Goal: Task Accomplishment & Management: Use online tool/utility

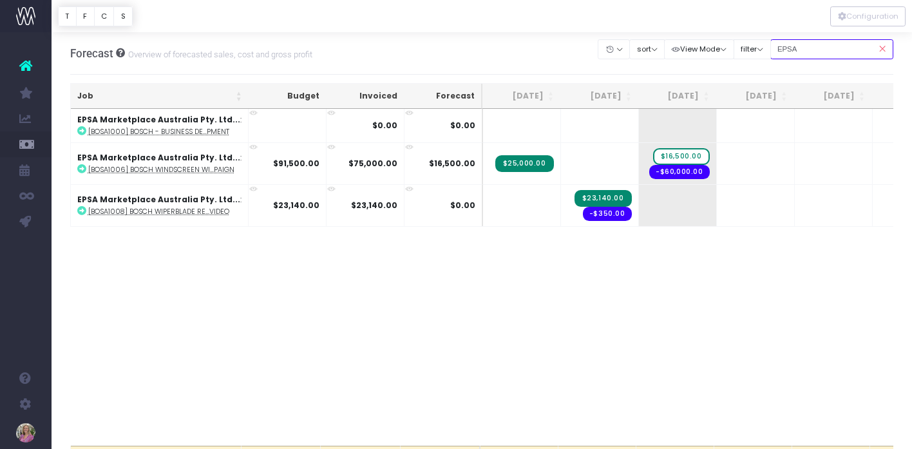
click at [804, 49] on input "EPSA" at bounding box center [832, 49] width 124 height 20
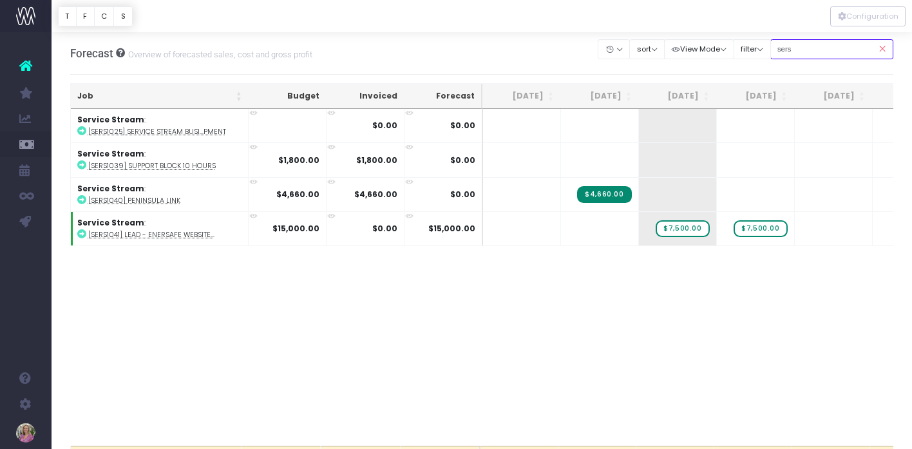
click at [818, 50] on input "sers" at bounding box center [832, 49] width 124 height 20
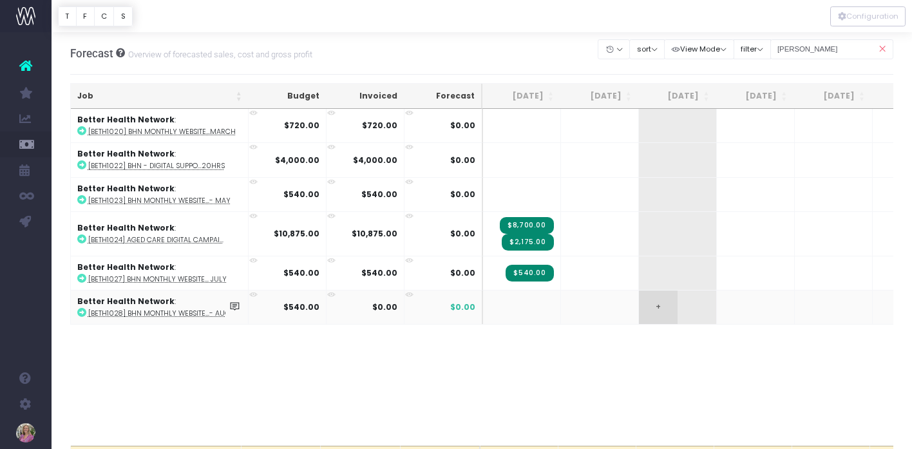
click at [651, 302] on span "+" at bounding box center [658, 307] width 39 height 33
click at [801, 46] on input "[PERSON_NAME]" at bounding box center [832, 49] width 124 height 20
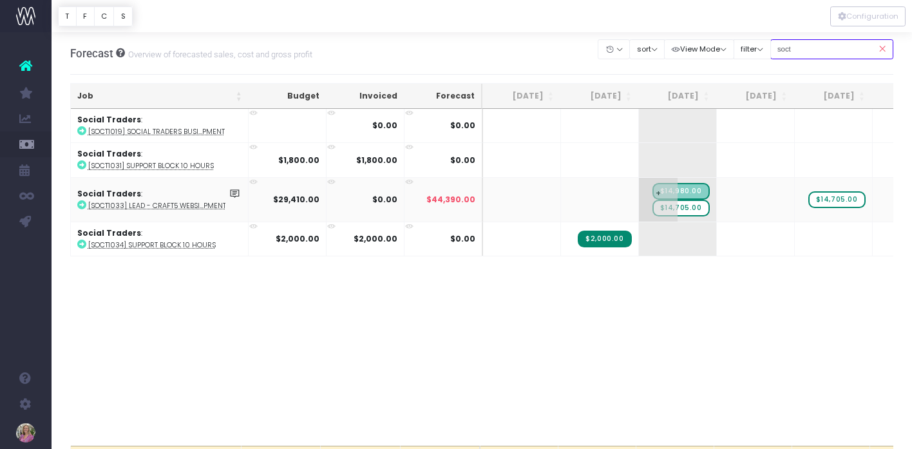
type input "soct"
click at [681, 211] on span "$14,705.00" at bounding box center [681, 208] width 57 height 17
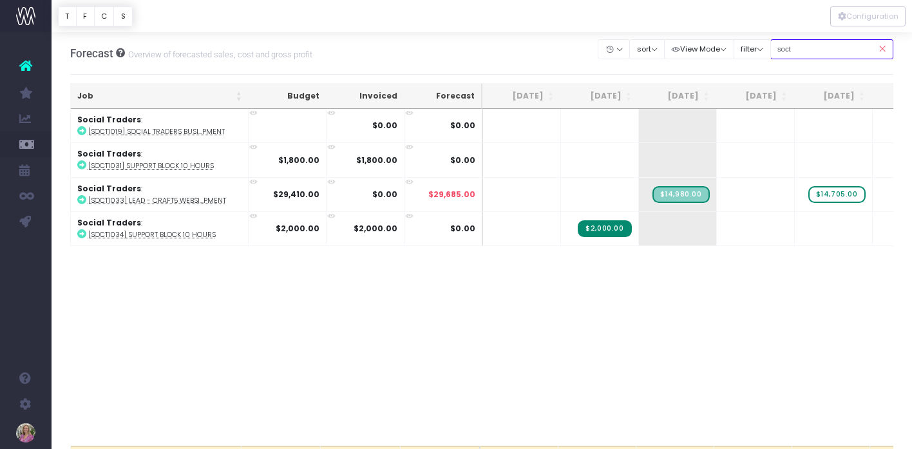
click at [799, 48] on input "soct" at bounding box center [832, 49] width 124 height 20
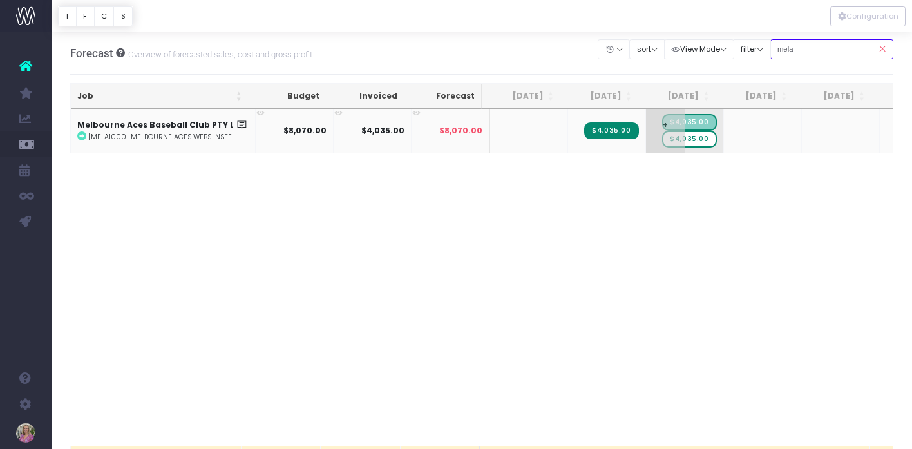
type input "mela"
click at [689, 138] on div at bounding box center [456, 224] width 912 height 449
click at [682, 137] on span "$4,035.00" at bounding box center [689, 139] width 54 height 17
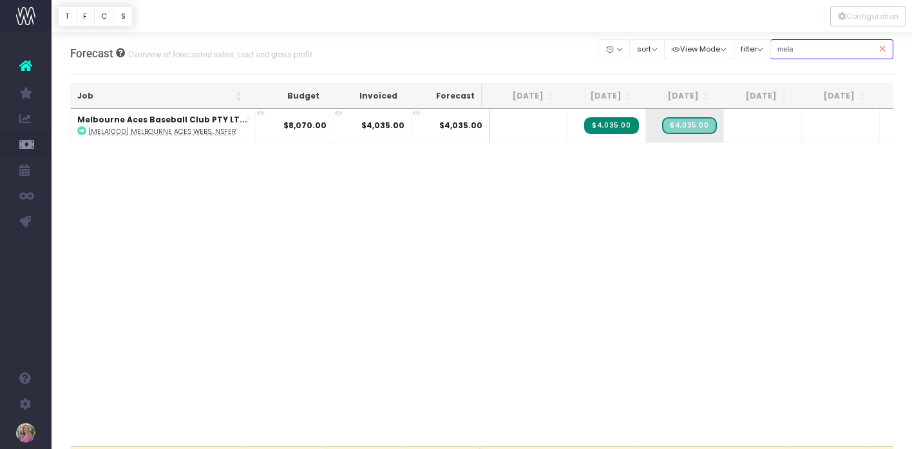
click at [805, 47] on input "mela" at bounding box center [832, 49] width 124 height 20
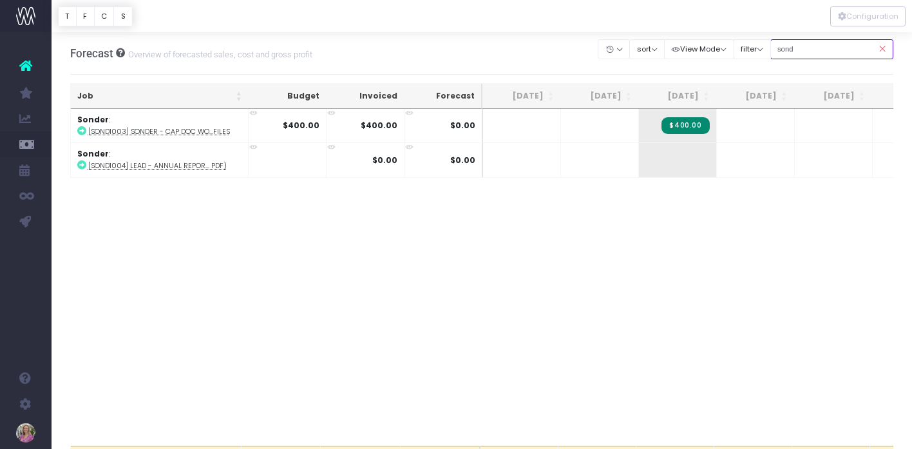
type input "sond"
